Goal: Information Seeking & Learning: Understand process/instructions

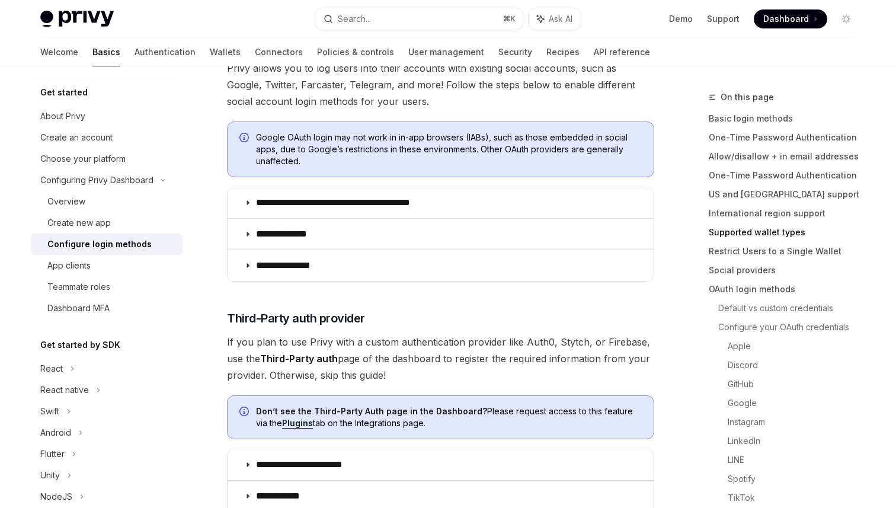
scroll to position [412, 0]
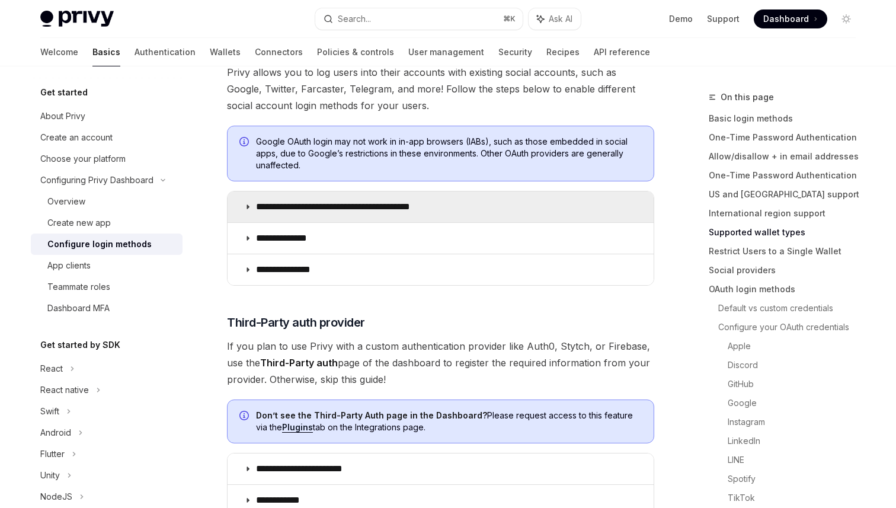
click at [257, 207] on p "**********" at bounding box center [354, 207] width 196 height 12
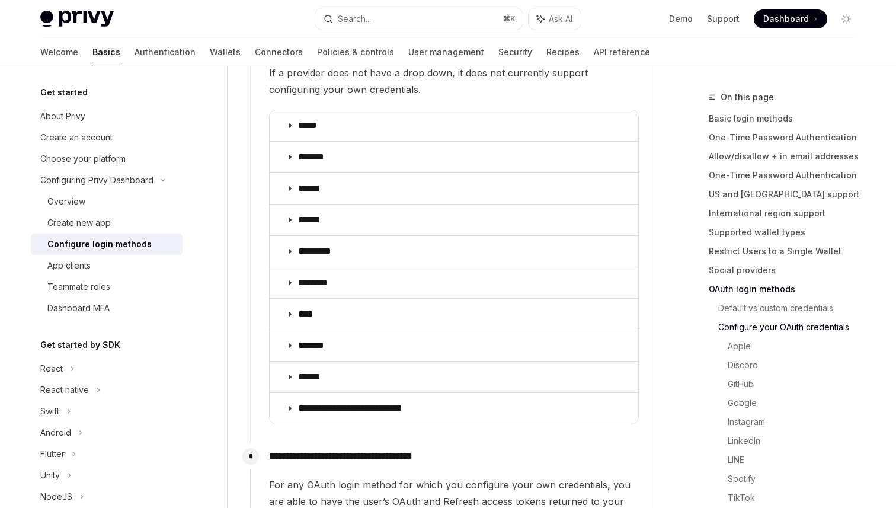
scroll to position [1454, 0]
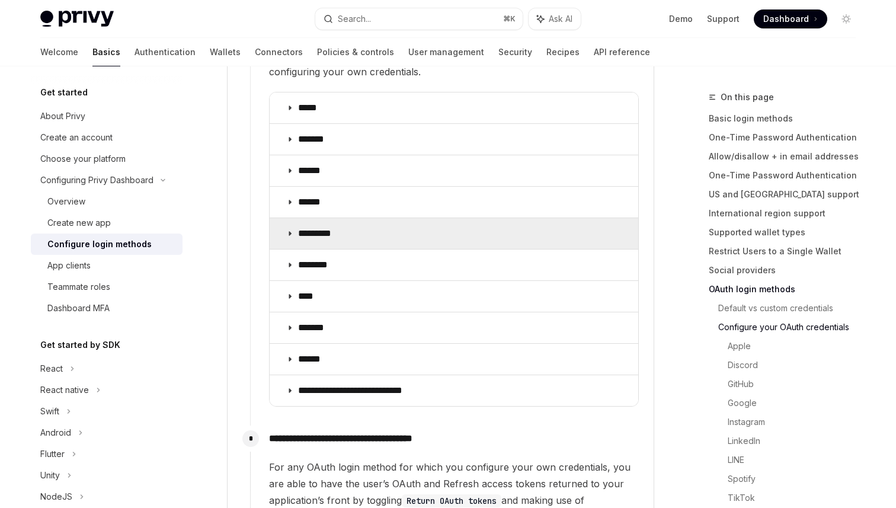
click at [293, 218] on summary "*********" at bounding box center [454, 233] width 369 height 31
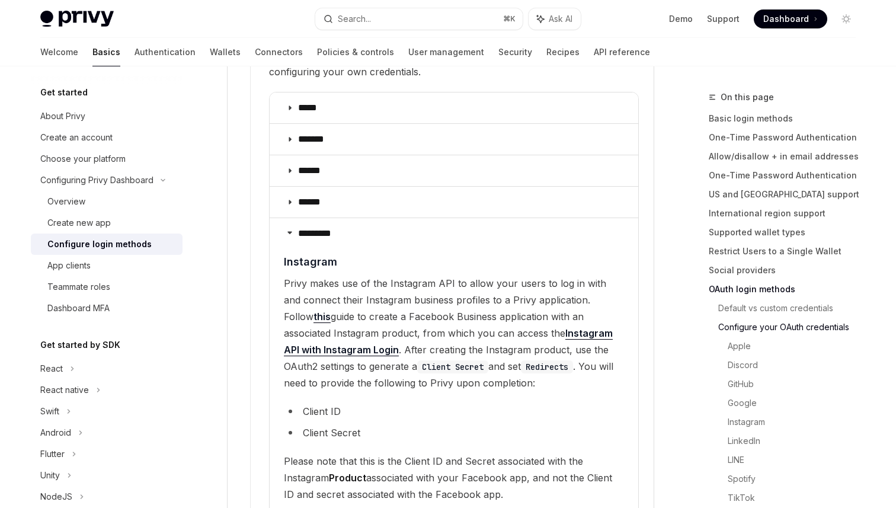
click at [325, 453] on span "Please note that this is the Client ID and Secret associated with the Instagram…" at bounding box center [454, 478] width 340 height 50
click at [328, 453] on span "Please note that this is the Client ID and Secret associated with the Instagram…" at bounding box center [454, 478] width 340 height 50
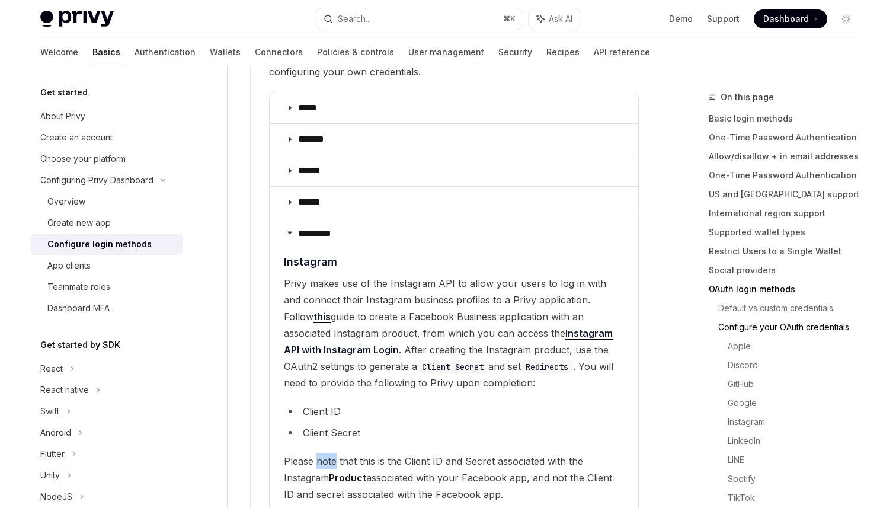
click at [328, 453] on span "Please note that this is the Client ID and Secret associated with the Instagram…" at bounding box center [454, 478] width 340 height 50
click at [327, 453] on span "Please note that this is the Client ID and Secret associated with the Instagram…" at bounding box center [454, 478] width 340 height 50
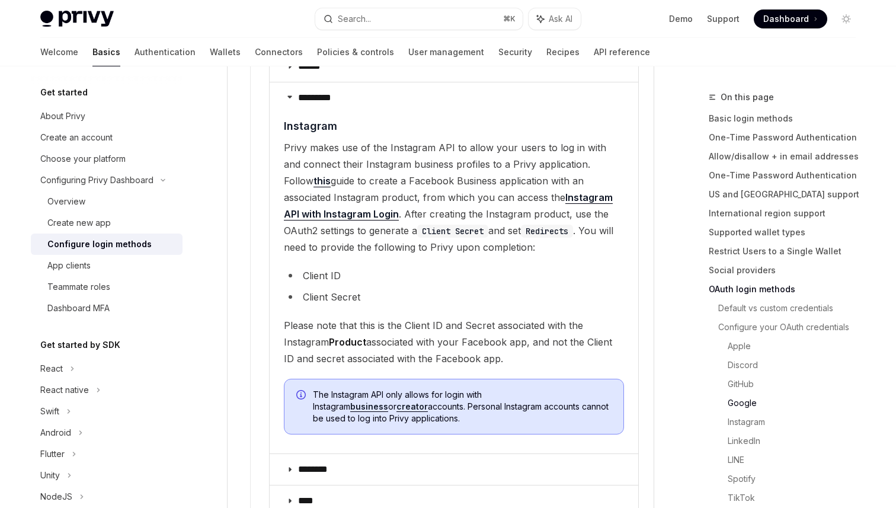
scroll to position [1591, 0]
click at [507, 388] on span "The Instagram API only allows for login with Instagram business or creator acco…" at bounding box center [462, 406] width 299 height 36
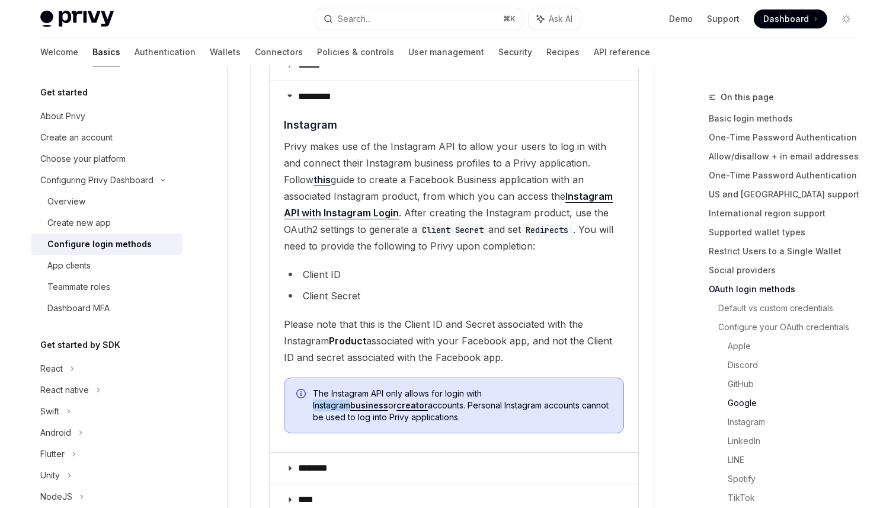
click at [507, 388] on span "The Instagram API only allows for login with Instagram business or creator acco…" at bounding box center [462, 406] width 299 height 36
click at [504, 388] on span "The Instagram API only allows for login with Instagram business or creator acco…" at bounding box center [462, 406] width 299 height 36
